Goal: Task Accomplishment & Management: Complete application form

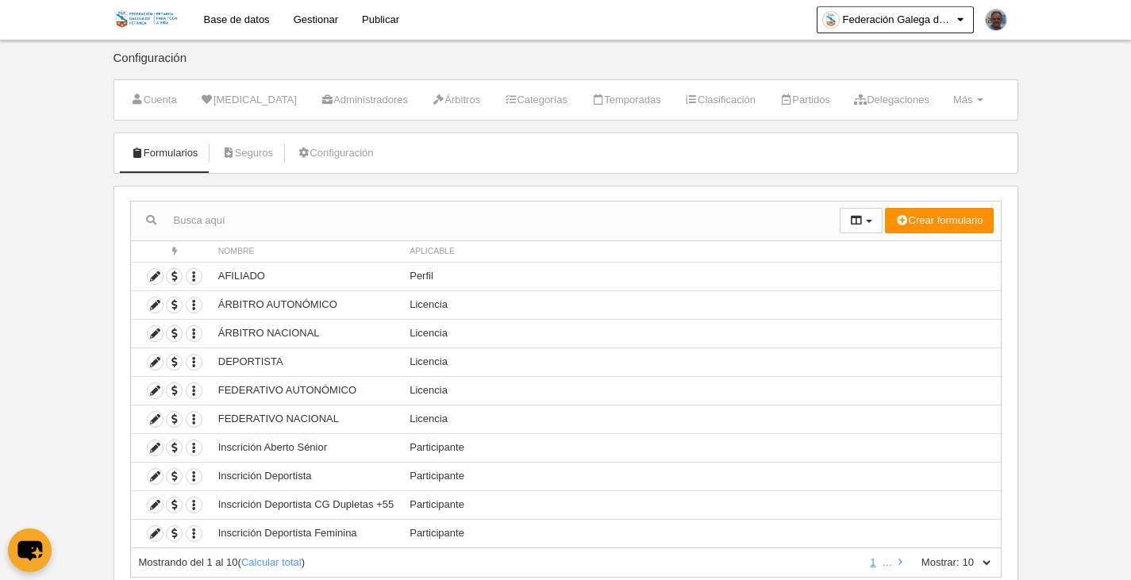
scroll to position [52, 0]
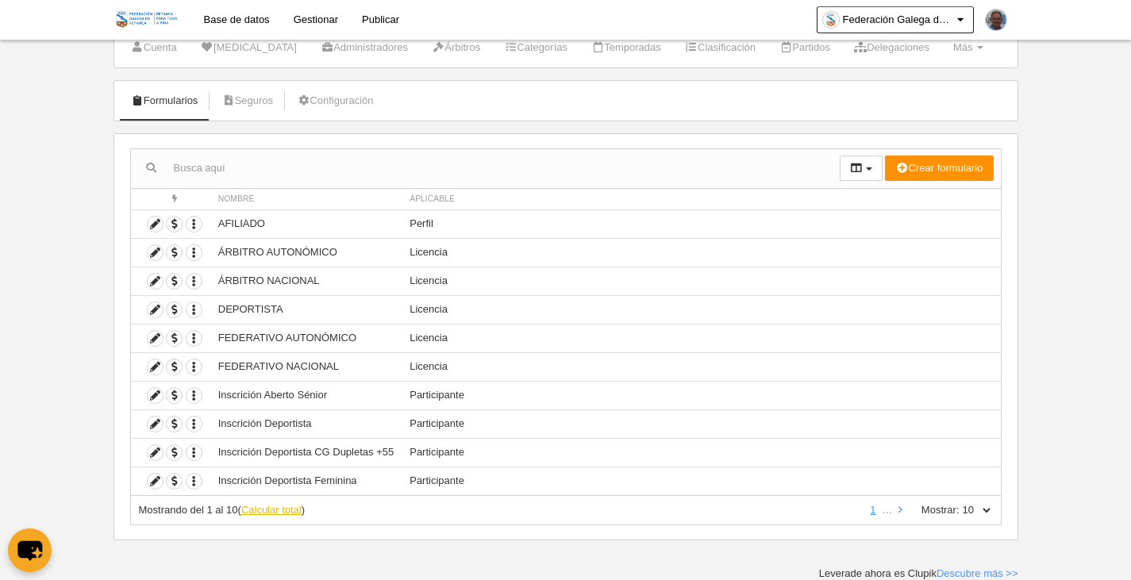
click at [267, 507] on link "Calcular total" at bounding box center [271, 510] width 60 height 12
click at [848, 513] on link "3" at bounding box center [845, 510] width 12 height 12
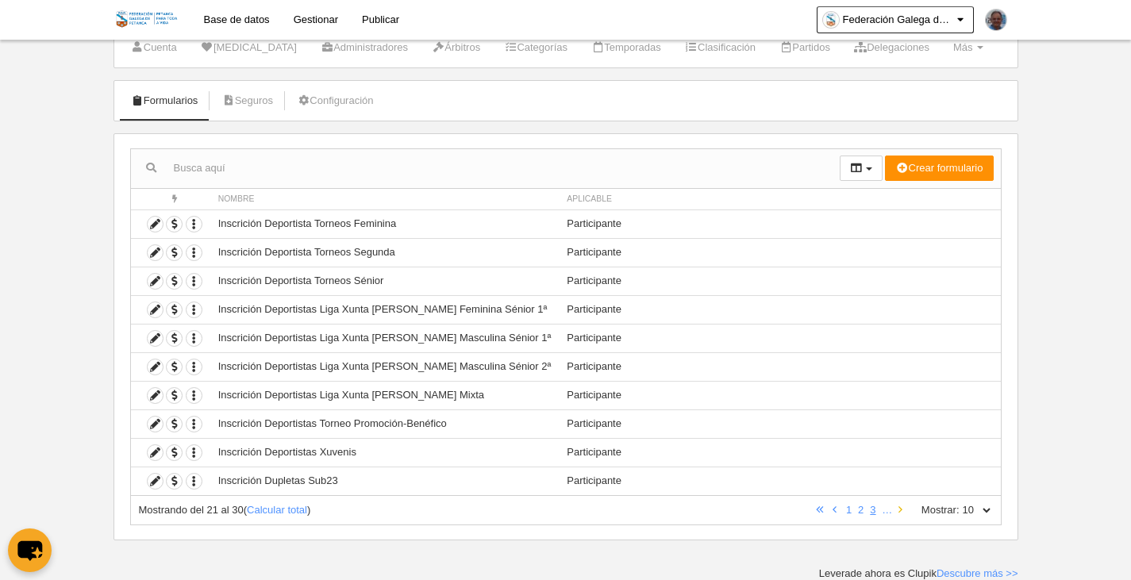
click at [902, 511] on link at bounding box center [900, 510] width 10 height 12
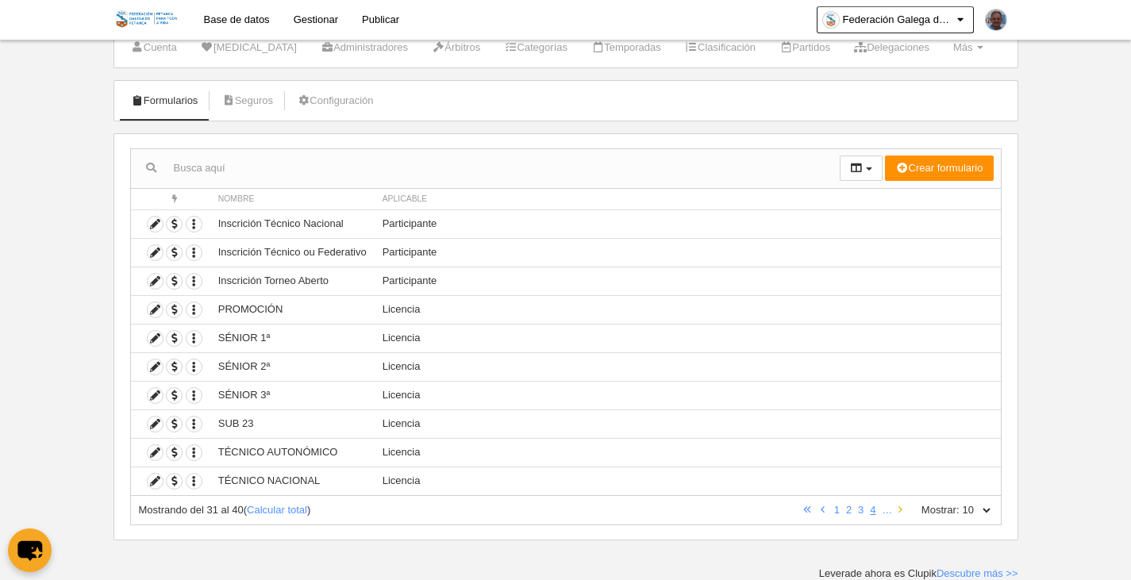
click at [902, 511] on link at bounding box center [900, 510] width 10 height 12
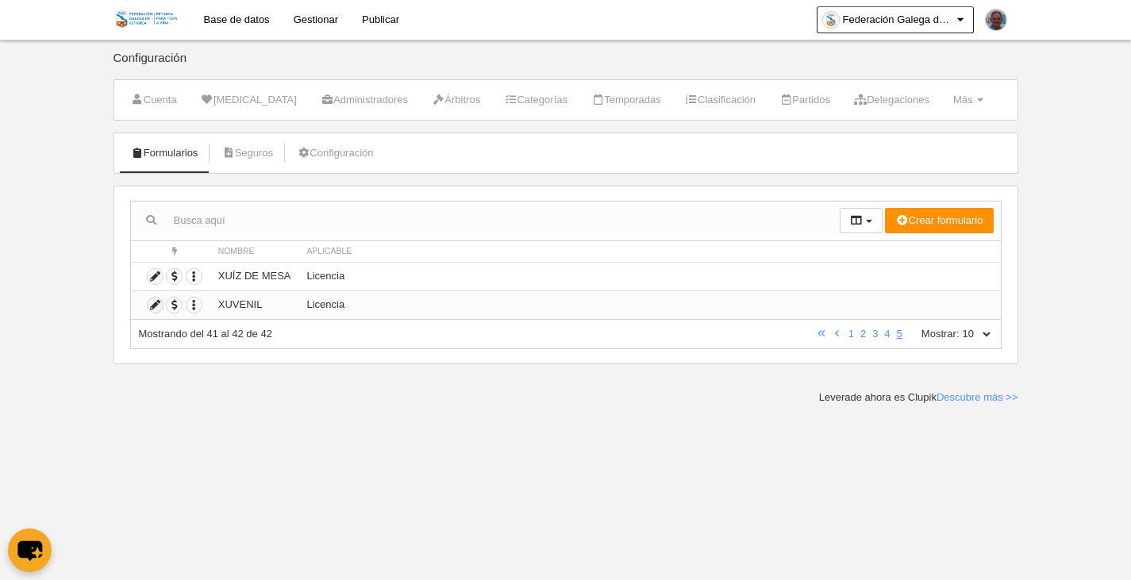
click at [156, 307] on icon at bounding box center [155, 305] width 15 height 15
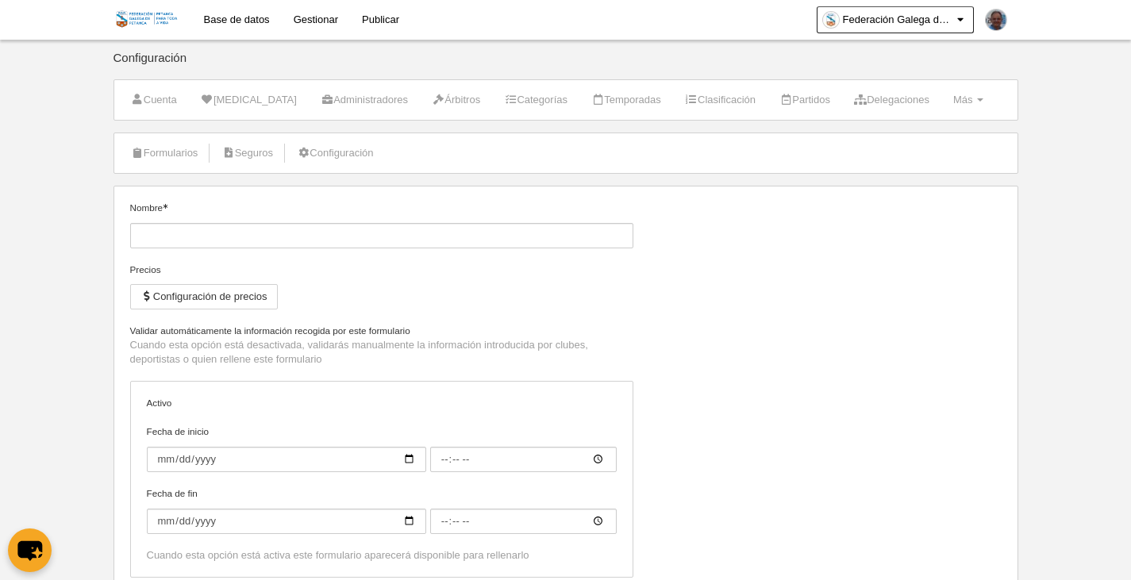
type input "XUVENIL"
checkbox input "true"
type input "[DATE]"
type input "00:00"
type input "[DATE]"
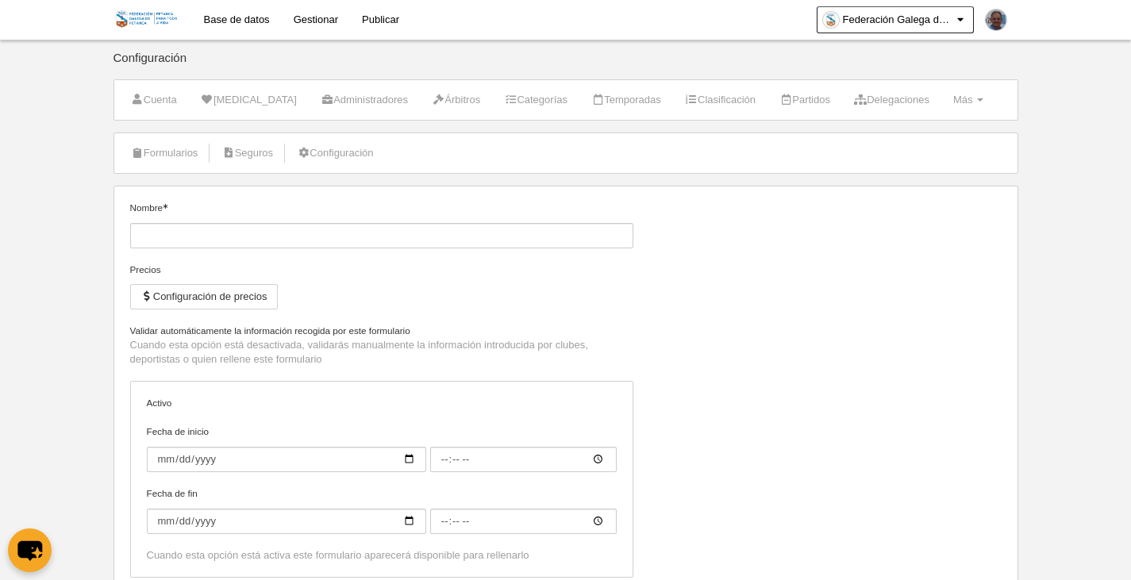
type input "00:00"
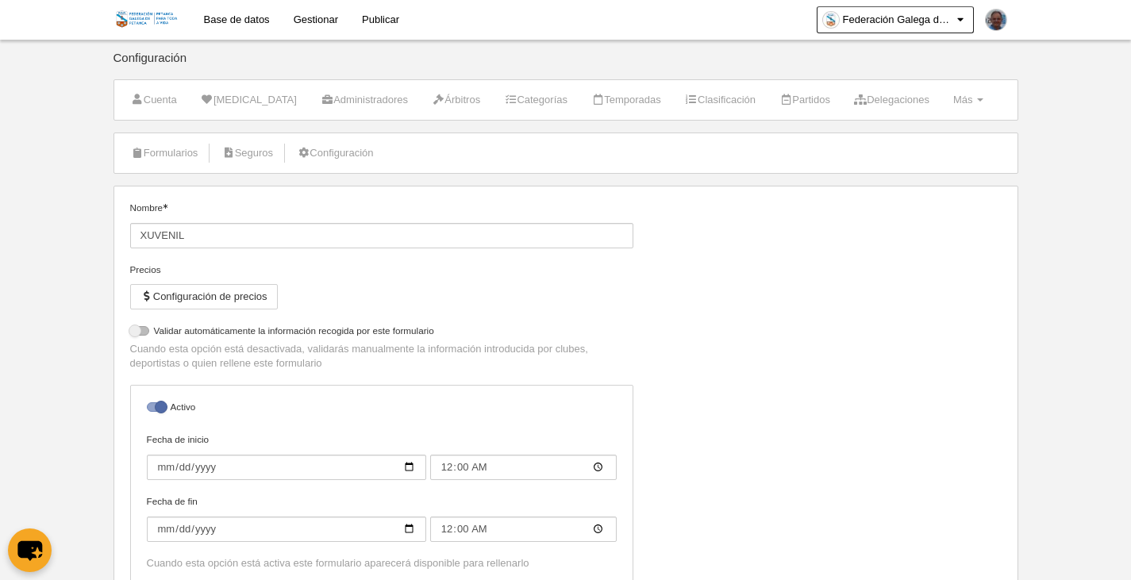
select select "selected"
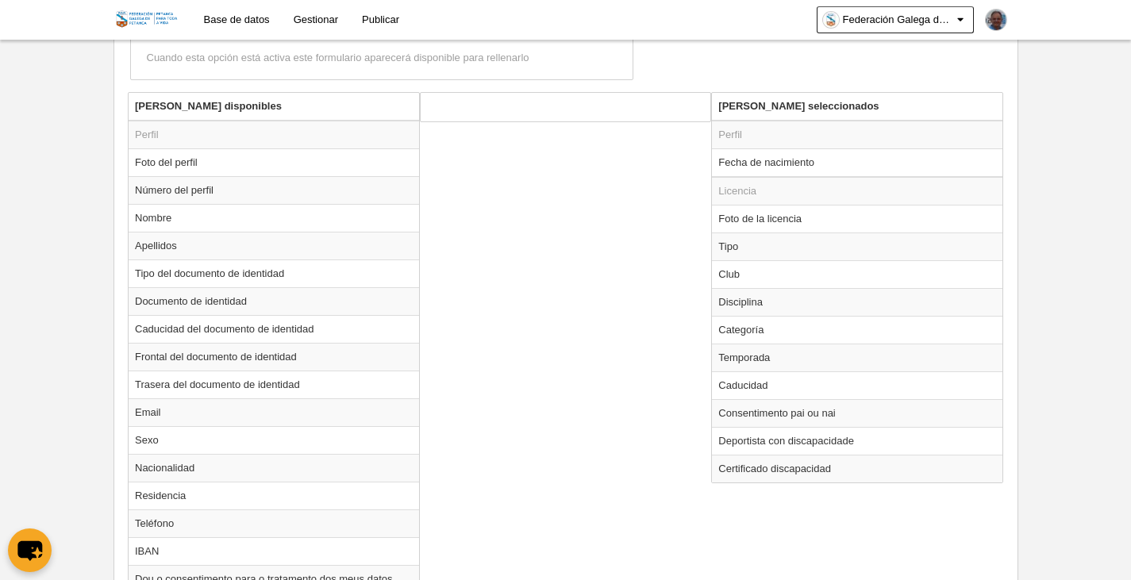
scroll to position [578, 0]
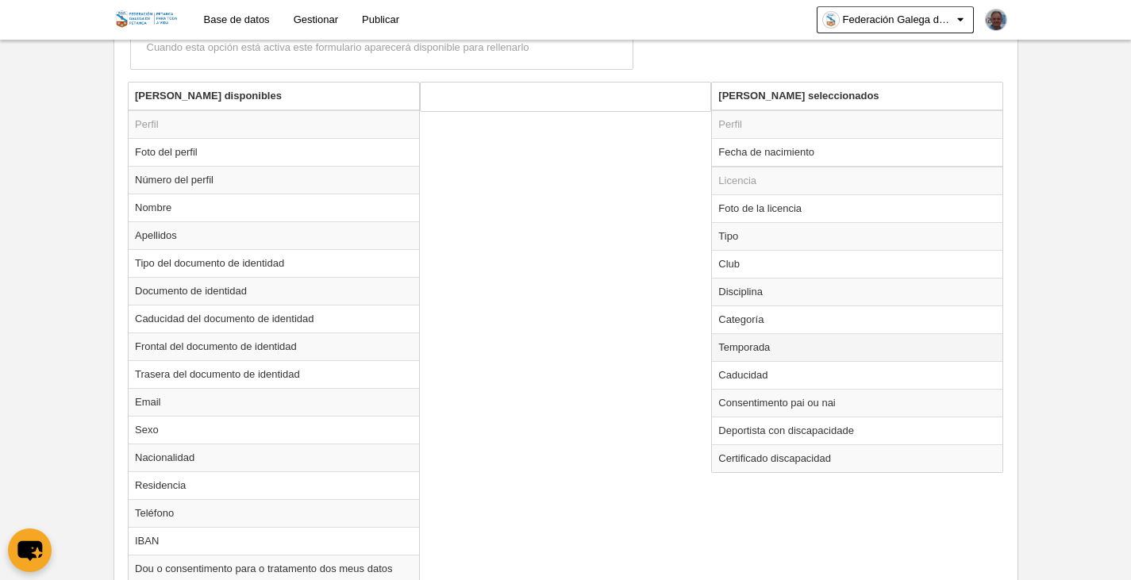
click at [752, 348] on td "Temporada" at bounding box center [857, 347] width 290 height 28
radio input "true"
select select "8117"
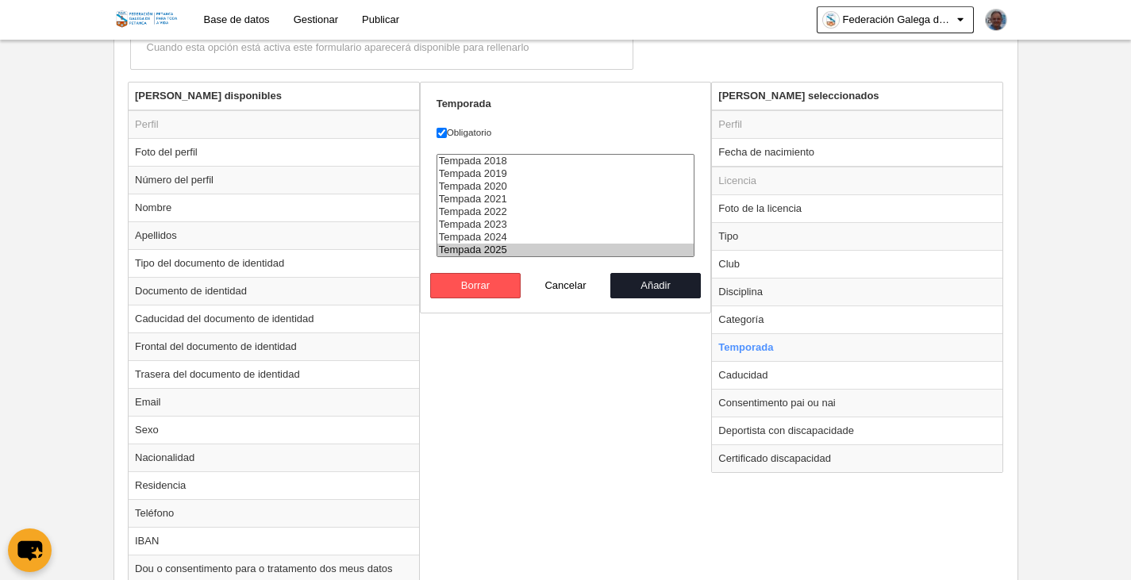
click at [592, 349] on div "[PERSON_NAME] disponibles Perfil Foto del perfil Número del perfil Nombre Apell…" at bounding box center [565, 492] width 883 height 820
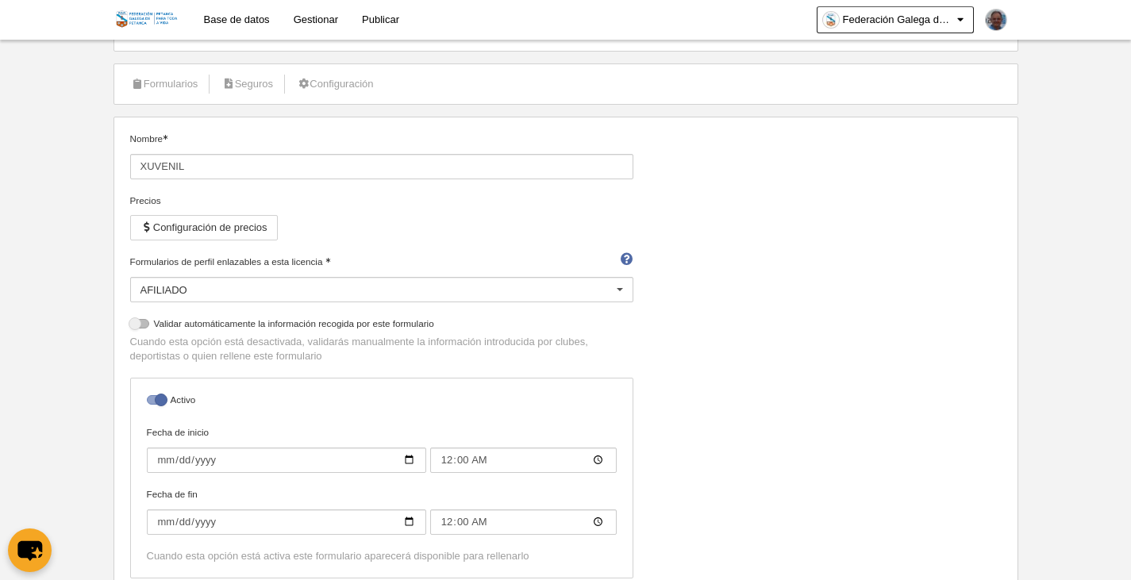
scroll to position [0, 0]
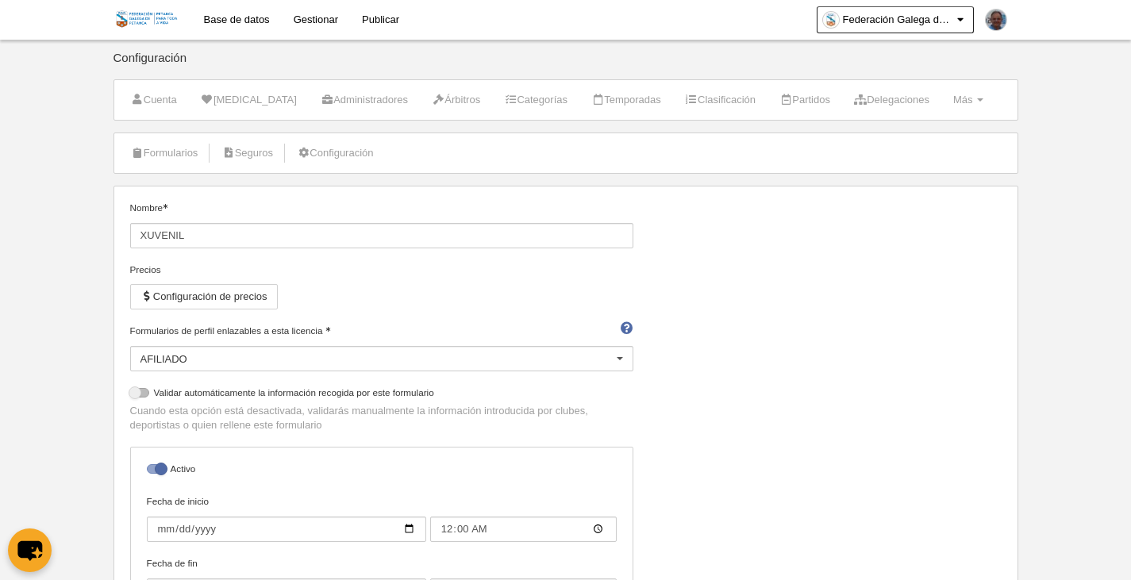
click at [305, 25] on link "Gestionar" at bounding box center [316, 20] width 68 height 40
